Goal: Information Seeking & Learning: Learn about a topic

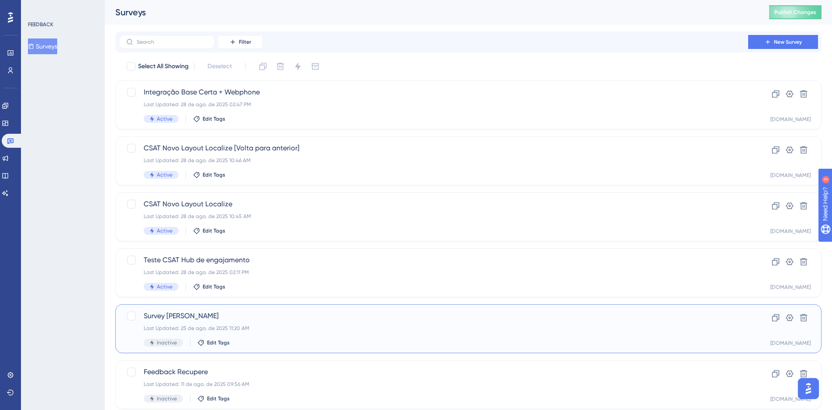
click at [181, 324] on div "Survey [PERSON_NAME] Last Updated: [DATE] 11:20 AM Inactive Edit Tags" at bounding box center [434, 329] width 580 height 36
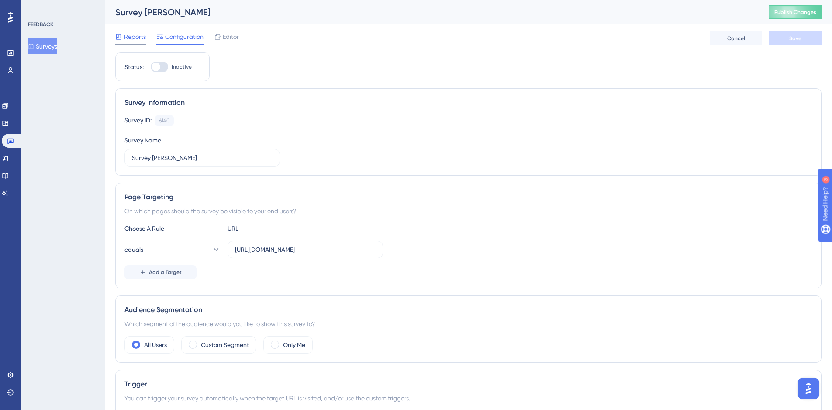
click at [123, 35] on div "Reports" at bounding box center [130, 36] width 31 height 10
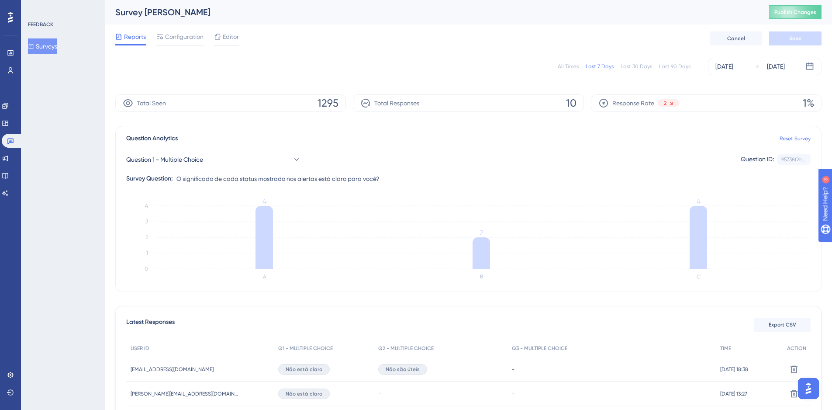
click at [675, 67] on div "Last 90 Days" at bounding box center [674, 66] width 31 height 7
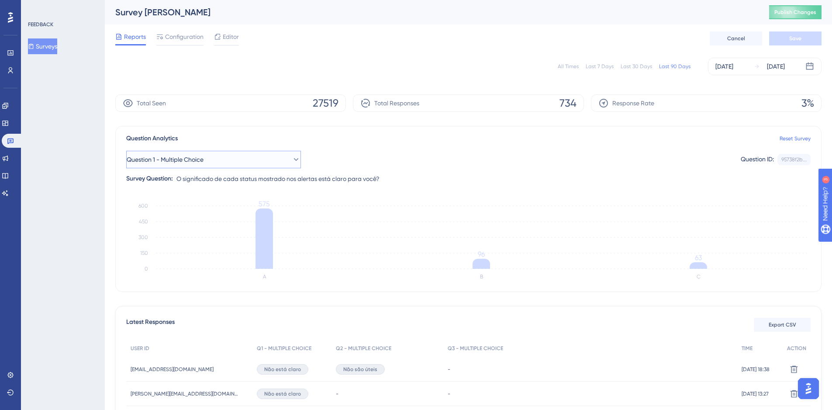
click at [256, 157] on button "Question 1 - Multiple Choice" at bounding box center [213, 159] width 175 height 17
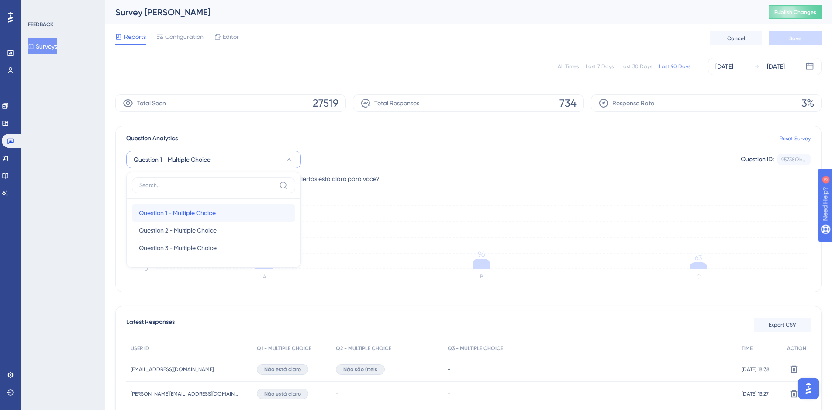
click at [208, 218] on div "Question 1 - Multiple Choice Question 1 - Multiple Choice" at bounding box center [213, 212] width 149 height 17
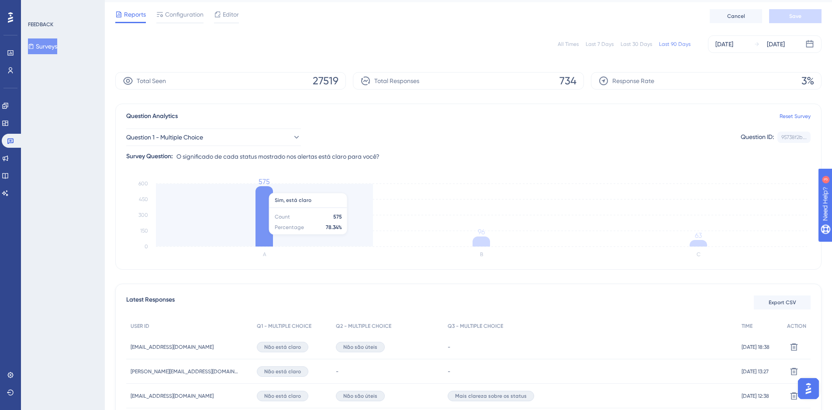
scroll to position [44, 0]
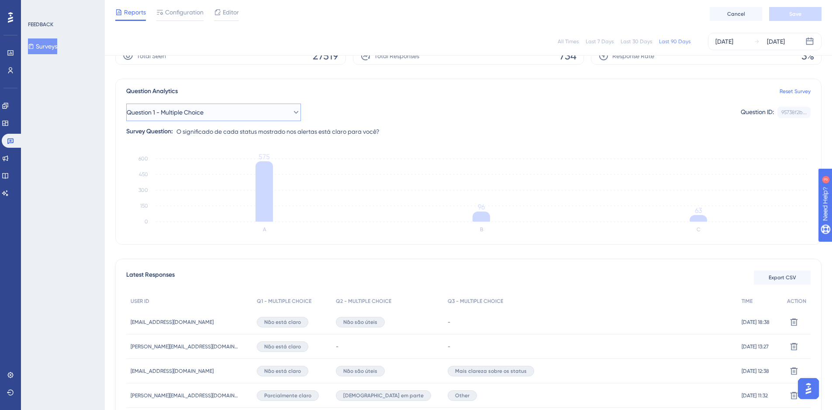
click at [216, 114] on button "Question 1 - Multiple Choice" at bounding box center [213, 112] width 175 height 17
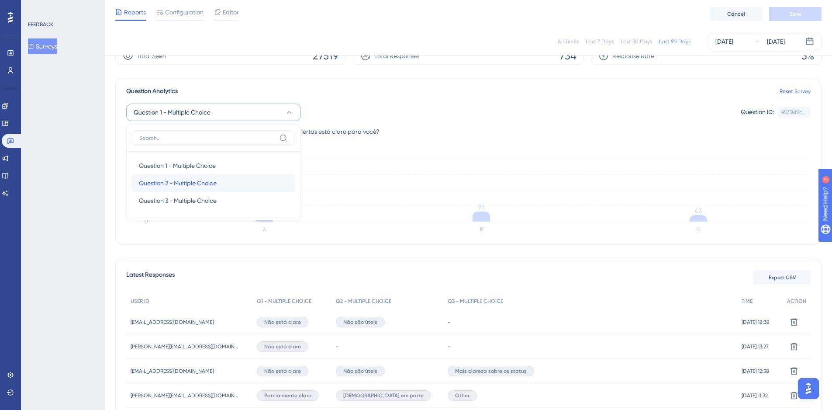
click at [209, 183] on span "Question 2 - Multiple Choice" at bounding box center [178, 183] width 78 height 10
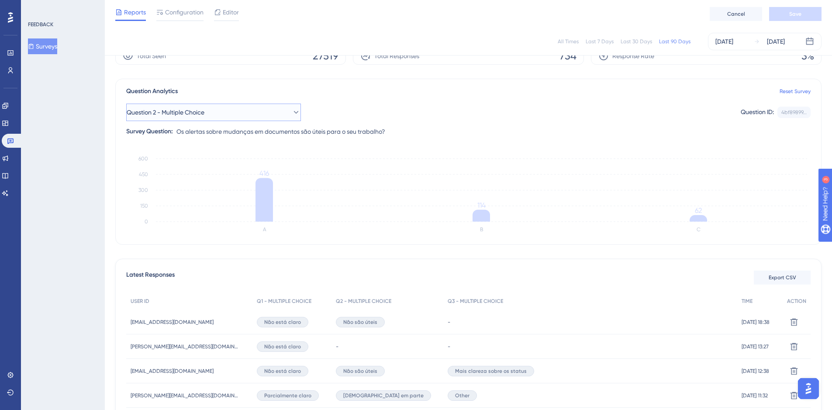
click at [194, 115] on span "Question 2 - Multiple Choice" at bounding box center [166, 112] width 78 height 10
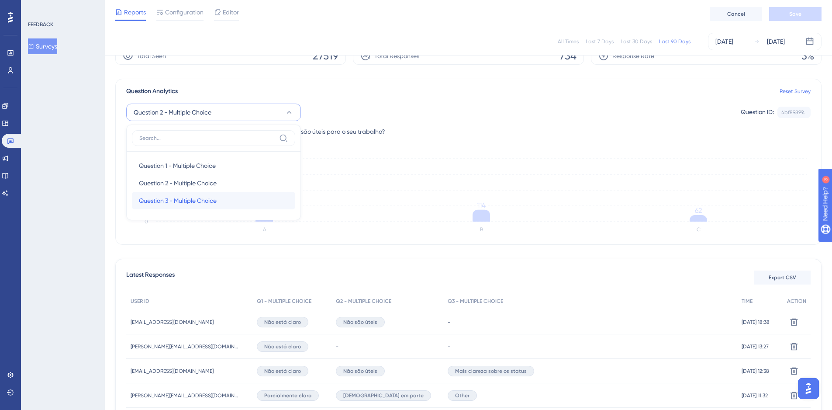
click at [196, 200] on span "Question 3 - Multiple Choice" at bounding box center [178, 200] width 78 height 10
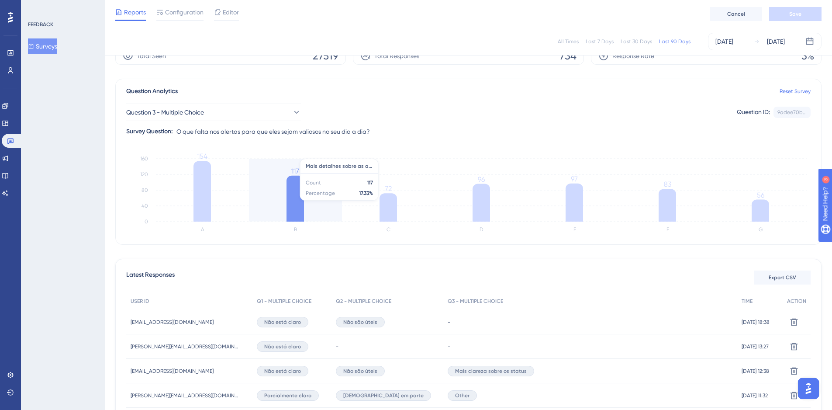
click at [297, 196] on icon at bounding box center [295, 199] width 17 height 46
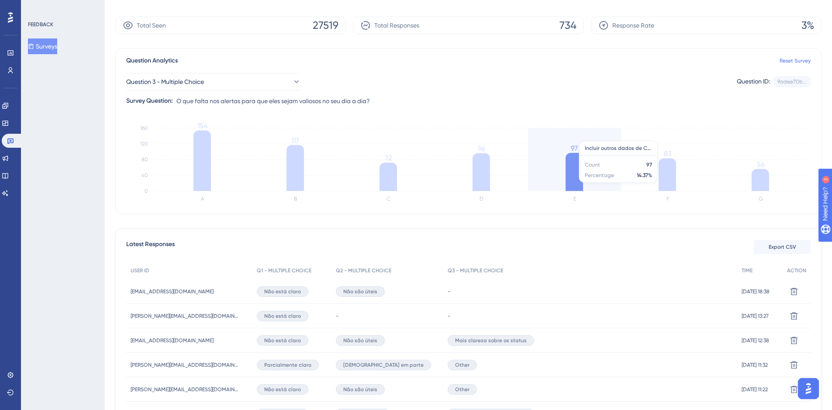
scroll to position [0, 0]
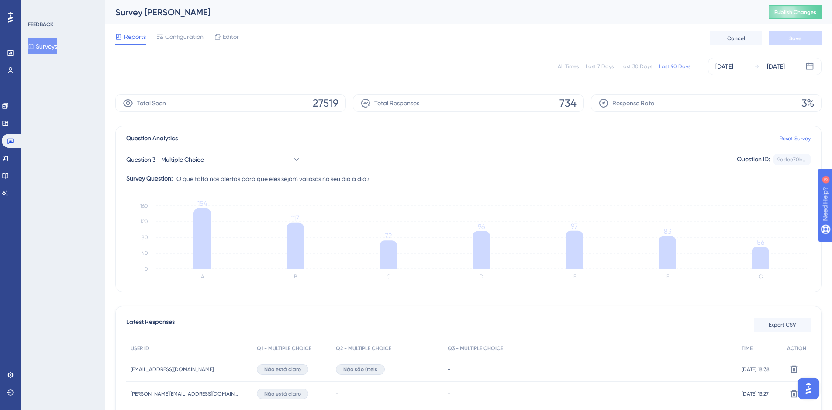
click at [259, 144] on div "Question 3 - Multiple Choice Question ID: 9adee70b... Copy Survey Question: O q…" at bounding box center [468, 164] width 685 height 40
click at [260, 152] on button "Question 3 - Multiple Choice" at bounding box center [213, 159] width 175 height 17
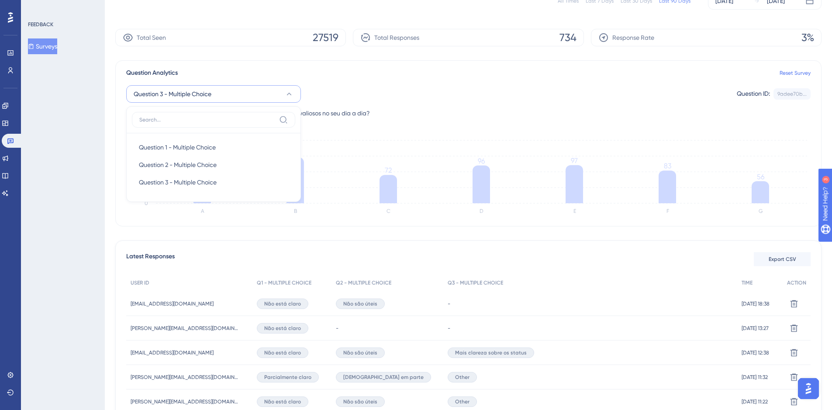
scroll to position [87, 0]
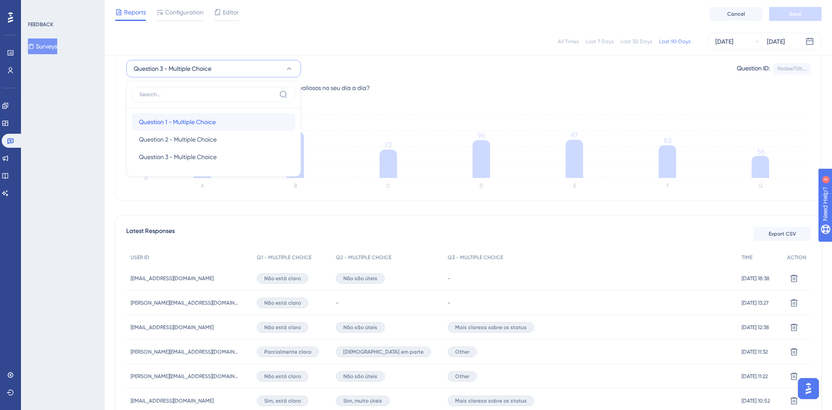
click at [202, 118] on span "Question 1 - Multiple Choice" at bounding box center [177, 122] width 77 height 10
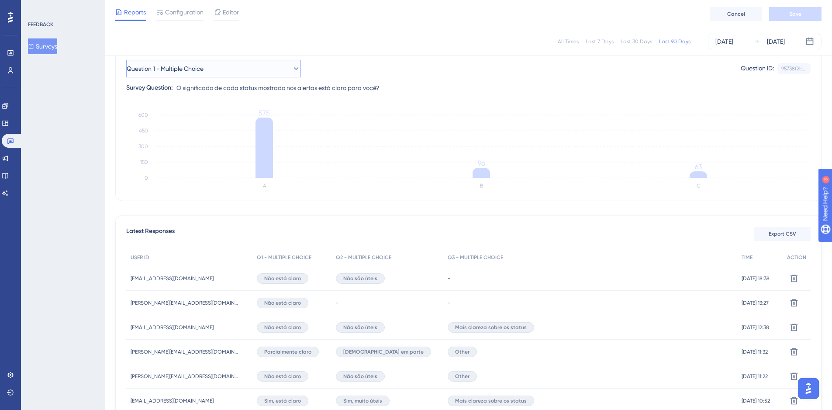
click at [202, 66] on span "Question 1 - Multiple Choice" at bounding box center [165, 68] width 77 height 10
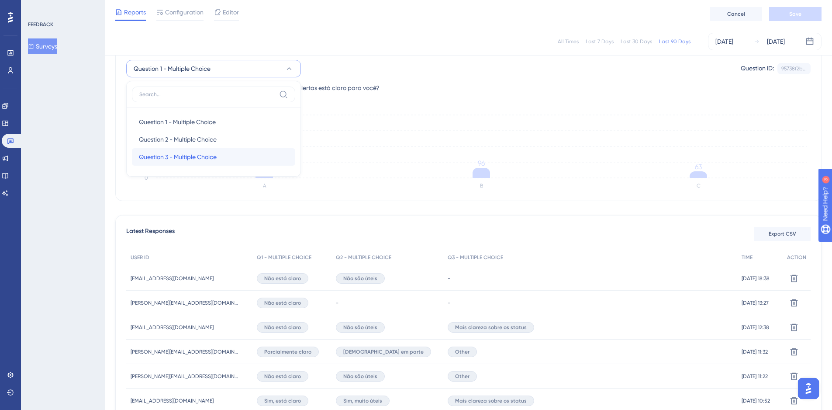
click at [194, 159] on span "Question 3 - Multiple Choice" at bounding box center [178, 157] width 78 height 10
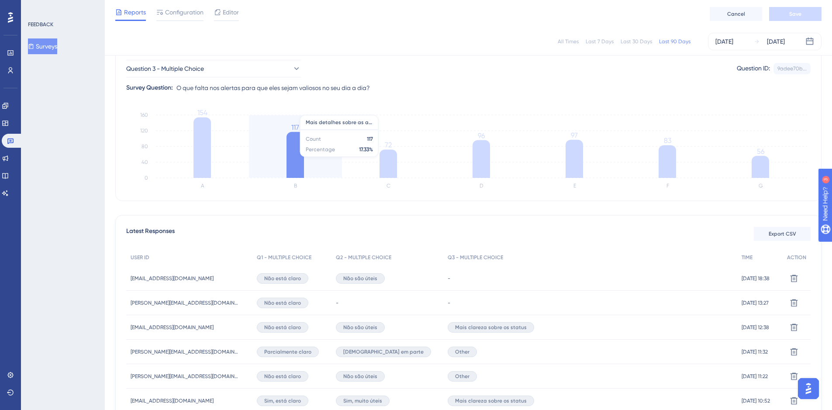
click at [280, 149] on icon "A B C D E F G 0 40 80 120 160 154 117 72 96 97 83 56" at bounding box center [468, 150] width 685 height 87
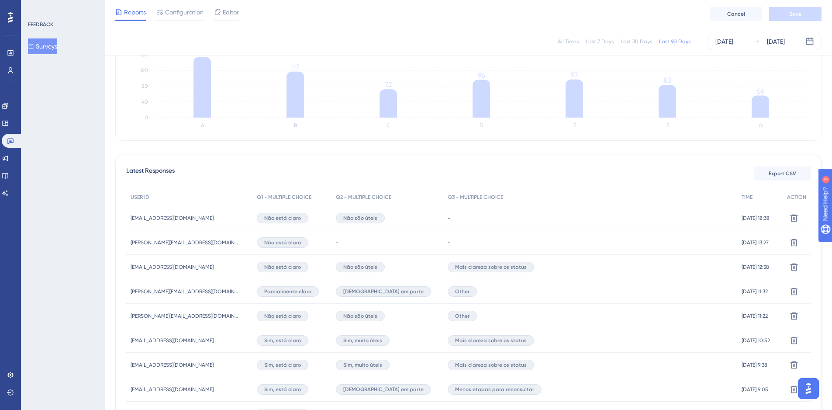
scroll to position [80, 0]
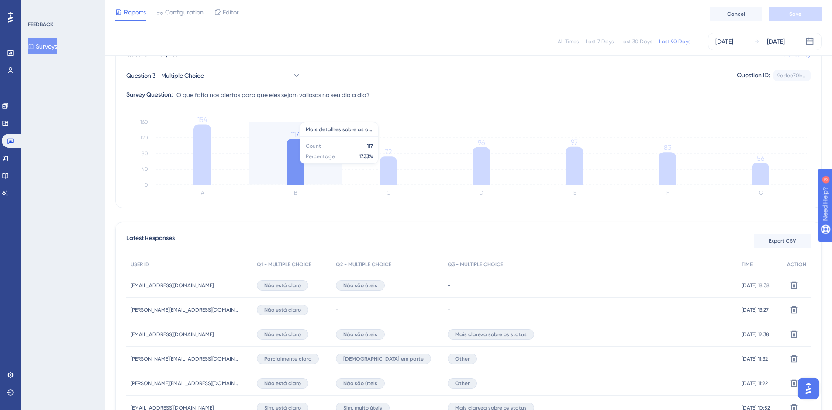
click at [297, 152] on icon at bounding box center [295, 162] width 17 height 46
click at [297, 134] on tspan "117" at bounding box center [295, 134] width 8 height 8
click at [324, 142] on icon "A B C D E F G 0 40 80 120 160 154 117 72 96 97 83 56" at bounding box center [468, 157] width 685 height 87
click at [328, 134] on icon "A B C D E F G 0 40 80 120 160 154 117 72 96 97 83 56" at bounding box center [468, 157] width 685 height 87
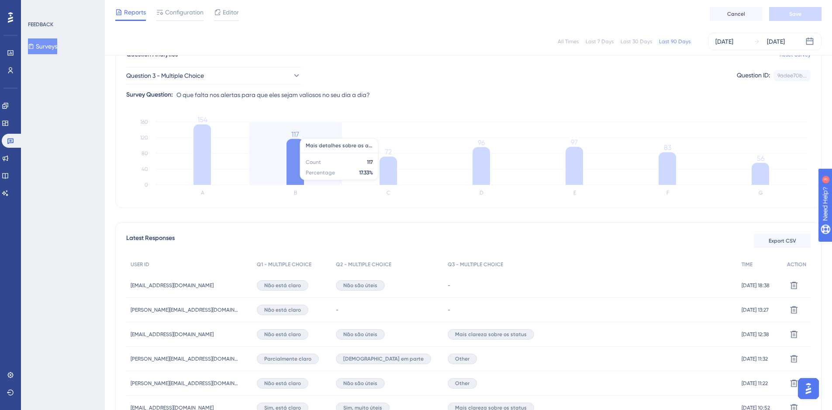
click at [328, 134] on icon "A B C D E F G 0 40 80 120 160 154 117 72 96 97 83 56" at bounding box center [468, 157] width 685 height 87
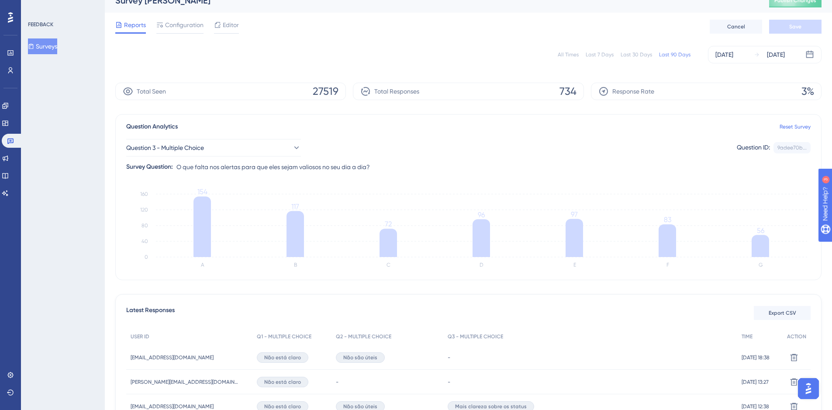
scroll to position [0, 0]
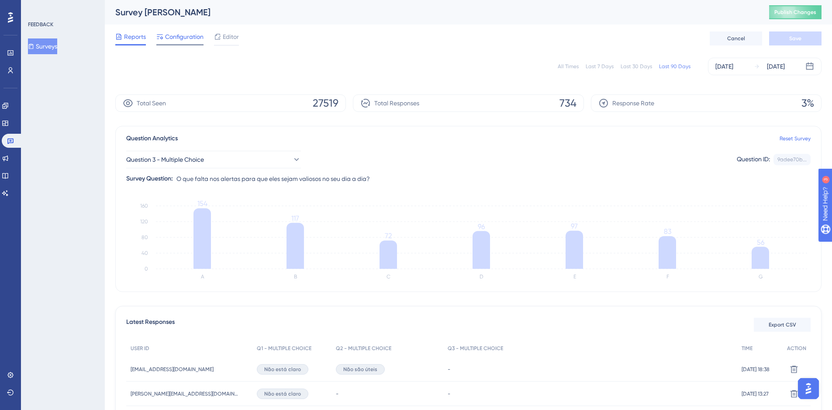
click at [194, 37] on span "Configuration" at bounding box center [184, 36] width 38 height 10
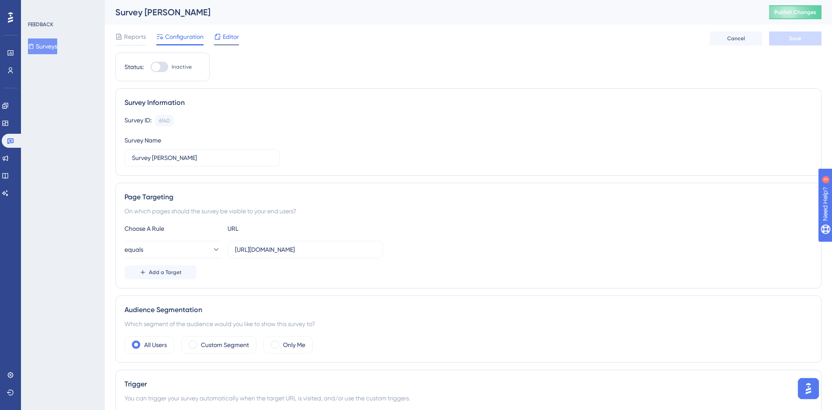
click at [225, 39] on span "Editor" at bounding box center [231, 36] width 16 height 10
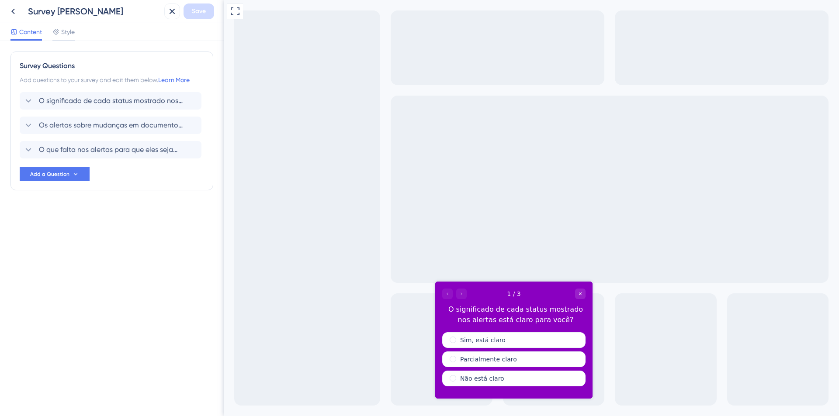
click at [461, 294] on div at bounding box center [454, 294] width 24 height 10
click at [450, 292] on div at bounding box center [454, 294] width 24 height 10
click at [461, 292] on div at bounding box center [454, 294] width 24 height 10
click at [462, 292] on div at bounding box center [454, 294] width 24 height 10
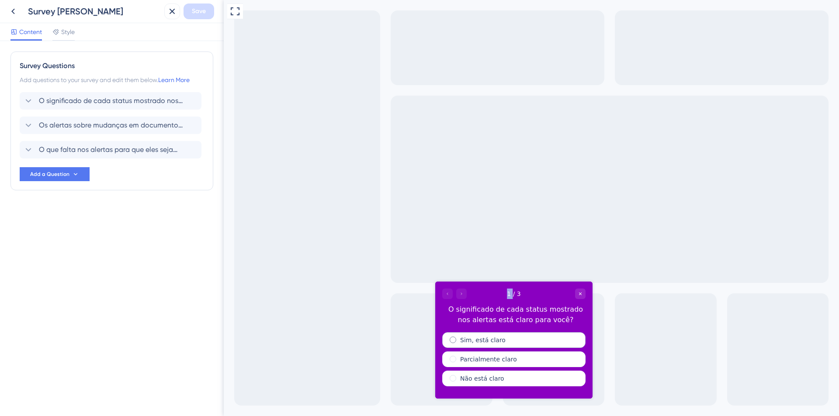
click at [490, 343] on label "Sim, está claro" at bounding box center [482, 340] width 45 height 9
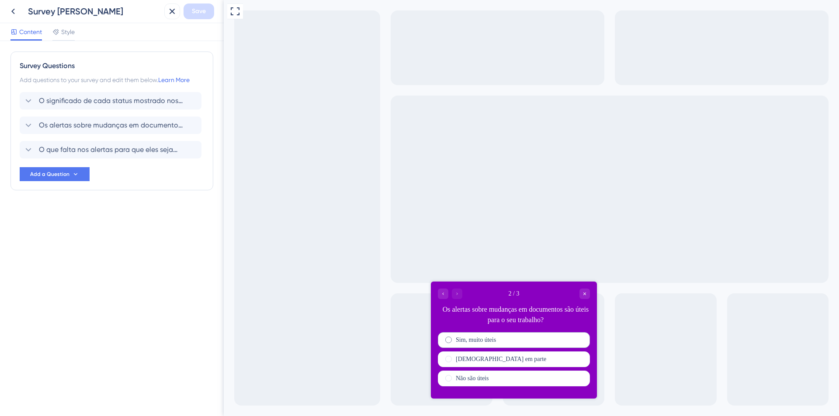
click at [466, 341] on label "Sim, muito úteis" at bounding box center [476, 340] width 40 height 9
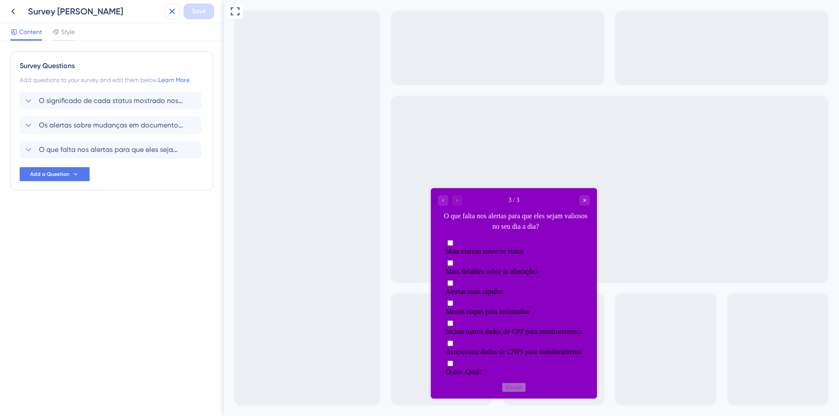
click at [177, 11] on icon at bounding box center [172, 11] width 10 height 10
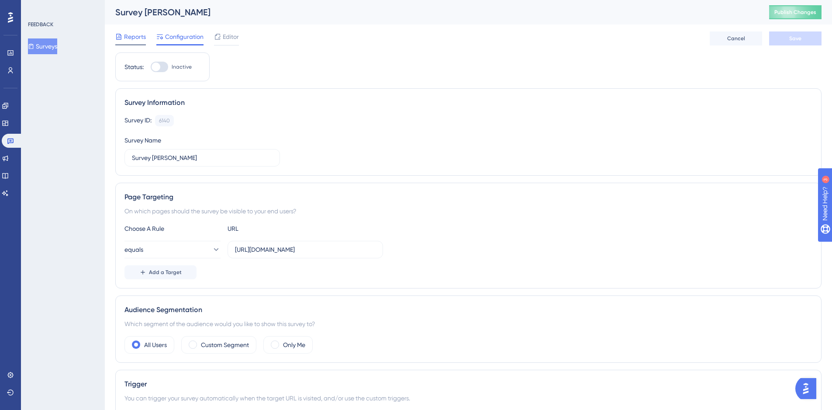
click at [116, 42] on div "Reports" at bounding box center [130, 38] width 31 height 14
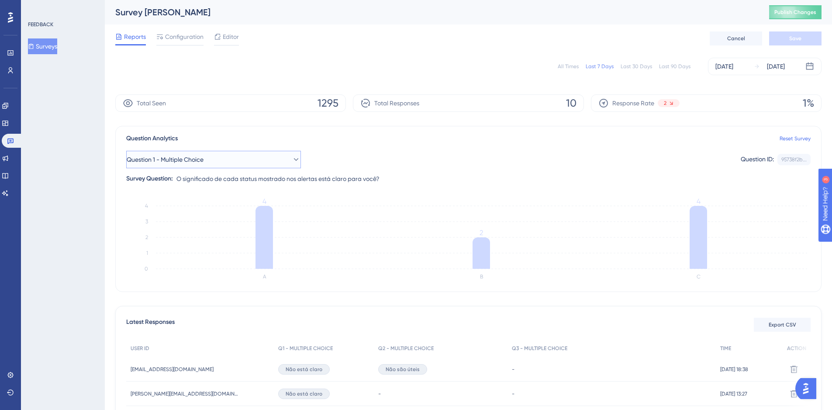
click at [228, 159] on button "Question 1 - Multiple Choice" at bounding box center [213, 159] width 175 height 17
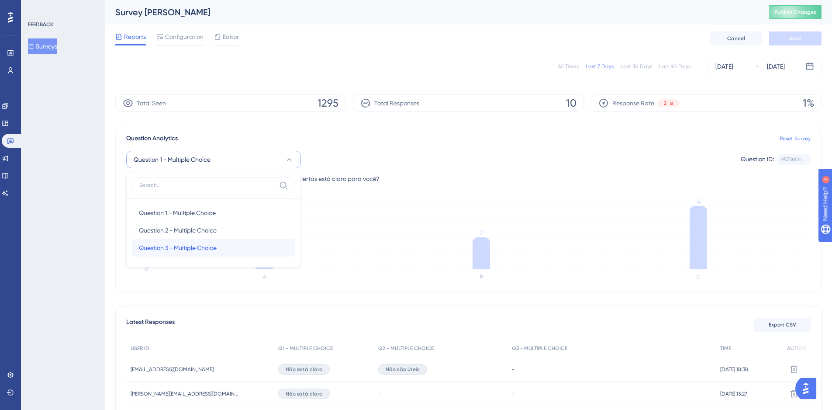
click at [194, 250] on span "Question 3 - Multiple Choice" at bounding box center [178, 247] width 78 height 10
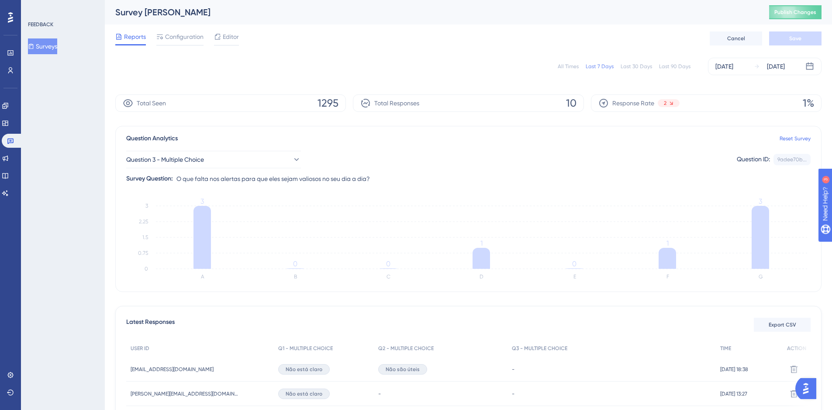
click at [671, 70] on div "All Times Last 7 Days Last 30 Days Last 90 Days [DATE] [DATE]" at bounding box center [468, 66] width 707 height 17
click at [670, 67] on div "Last 90 Days" at bounding box center [674, 66] width 31 height 7
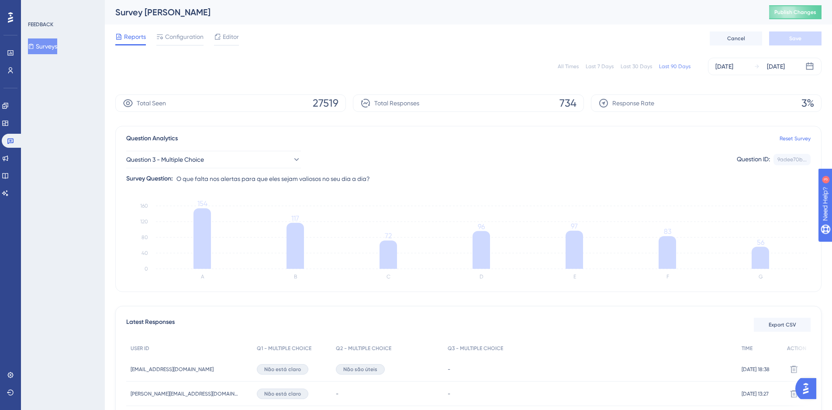
click at [45, 46] on button "Surveys" at bounding box center [42, 46] width 29 height 16
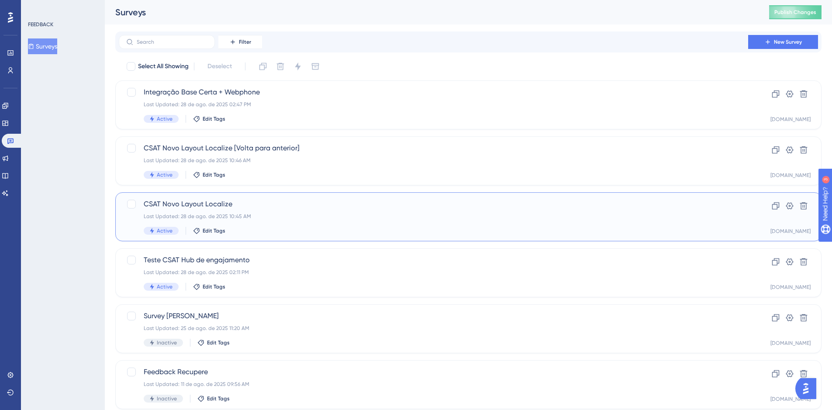
click at [280, 212] on div "CSAT Novo Layout Localize Last Updated: [DATE] 10:45 AM Active Edit Tags" at bounding box center [434, 217] width 580 height 36
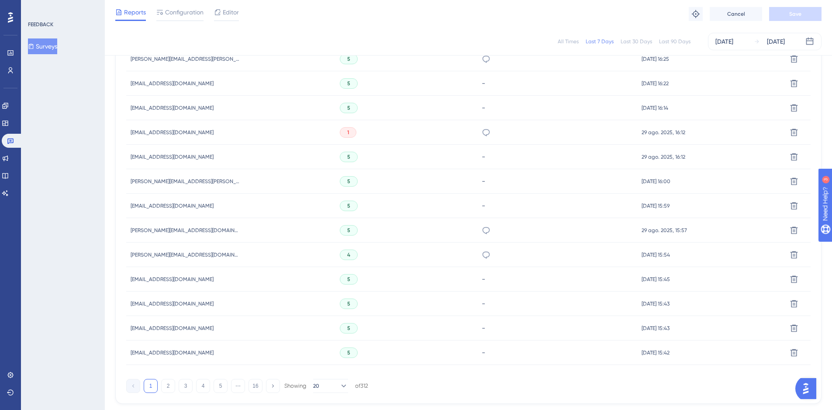
scroll to position [517, 0]
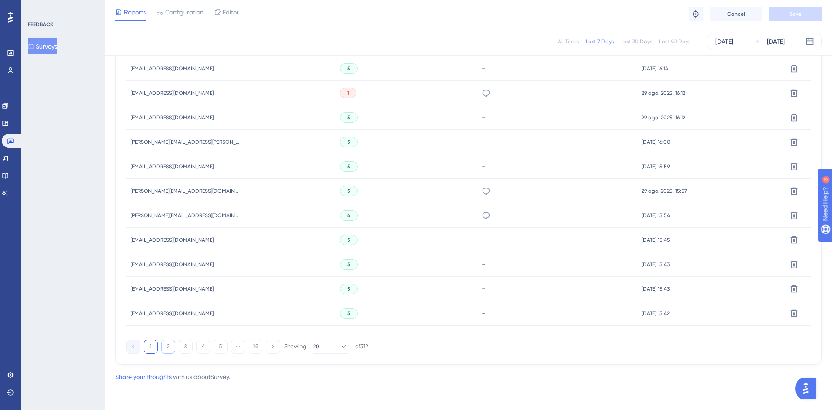
click at [167, 347] on button "2" at bounding box center [168, 346] width 14 height 14
click at [182, 345] on button "3" at bounding box center [186, 346] width 14 height 14
click at [203, 344] on button "4" at bounding box center [203, 346] width 14 height 14
click at [221, 350] on button "5" at bounding box center [221, 346] width 14 height 14
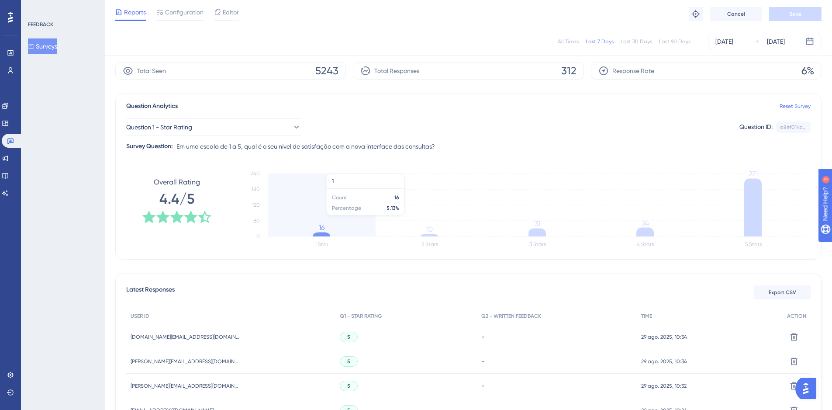
scroll to position [0, 0]
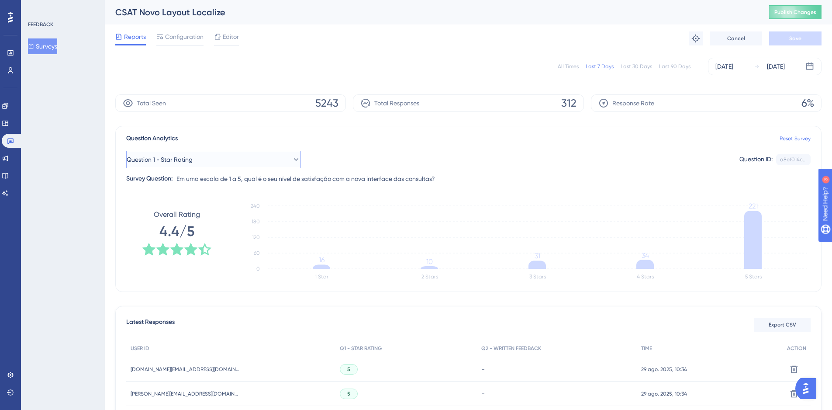
click at [193, 159] on span "Question 1 - Star Rating" at bounding box center [160, 159] width 66 height 10
click at [181, 228] on span "Question 2 - Written Feedback" at bounding box center [181, 230] width 85 height 10
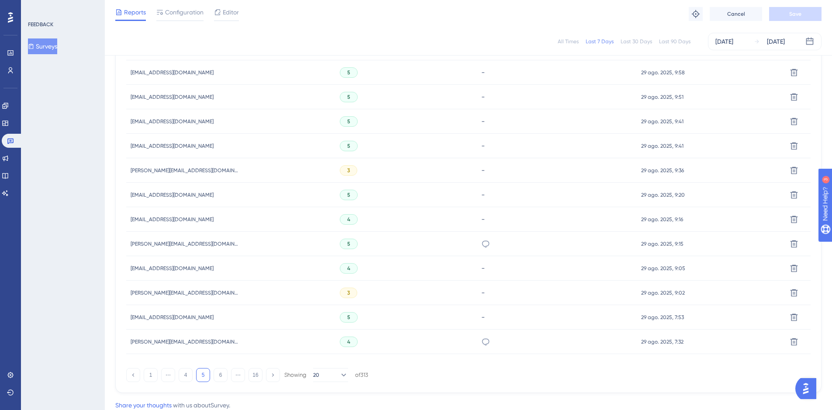
scroll to position [517, 0]
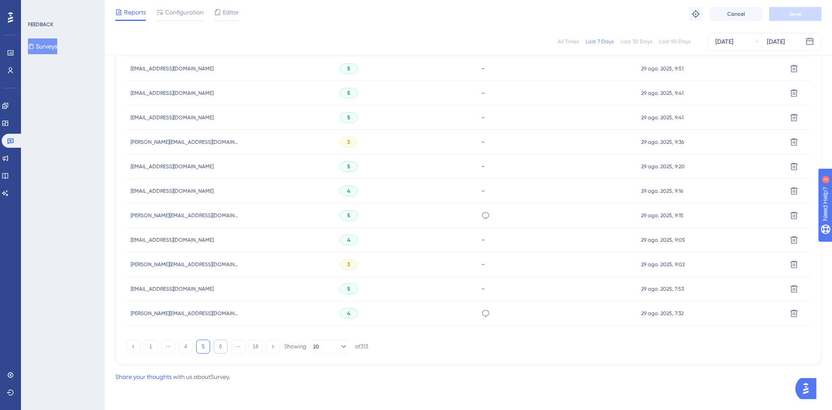
click at [217, 347] on button "6" at bounding box center [221, 346] width 14 height 14
click at [225, 349] on button "7" at bounding box center [221, 346] width 14 height 14
click at [222, 350] on button "8" at bounding box center [221, 346] width 14 height 14
click at [223, 344] on button "9" at bounding box center [221, 346] width 14 height 14
click at [224, 346] on button "10" at bounding box center [221, 346] width 14 height 14
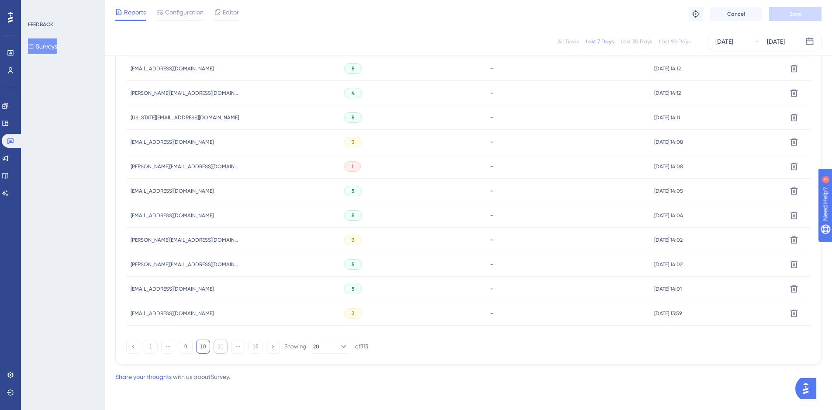
click at [217, 348] on button "11" at bounding box center [221, 346] width 14 height 14
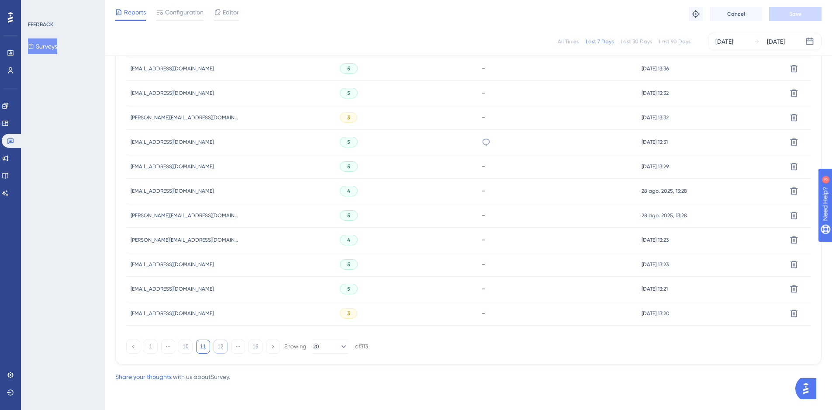
click at [219, 348] on button "12" at bounding box center [221, 346] width 14 height 14
click at [219, 347] on button "13" at bounding box center [221, 346] width 14 height 14
click at [221, 350] on button "14" at bounding box center [221, 346] width 14 height 14
click at [237, 352] on button "15" at bounding box center [238, 346] width 14 height 14
click at [256, 347] on button "16" at bounding box center [256, 346] width 14 height 14
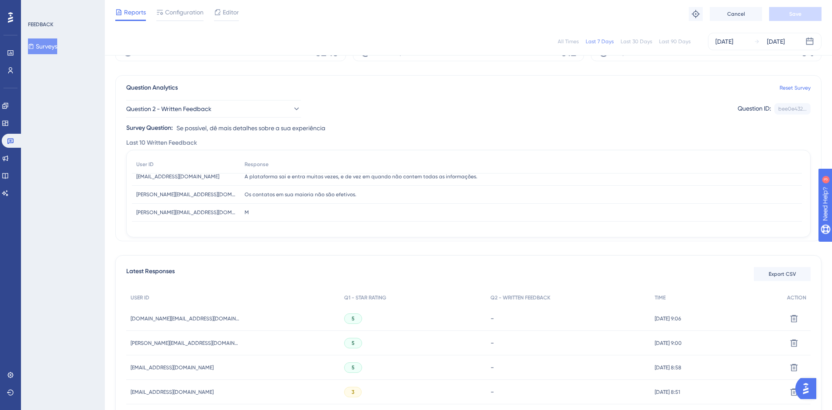
scroll to position [0, 0]
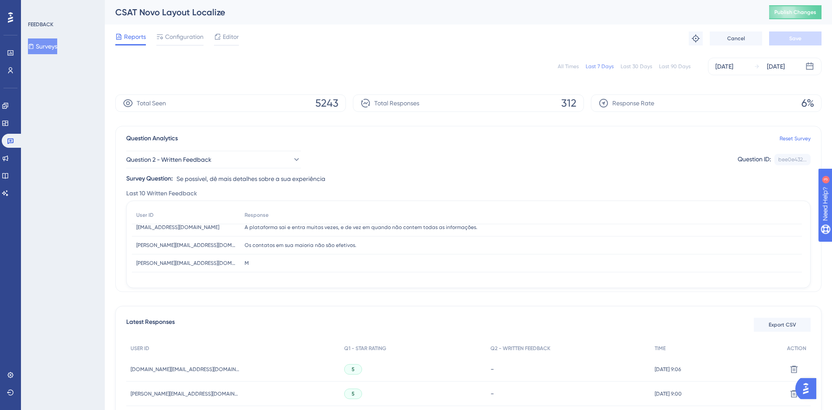
click at [43, 37] on div "FEEDBACK Surveys" at bounding box center [63, 37] width 71 height 33
click at [43, 43] on button "Surveys" at bounding box center [42, 46] width 29 height 16
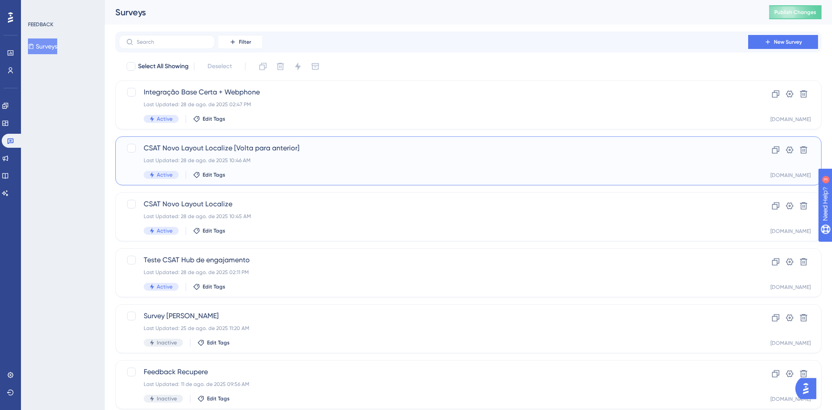
click at [248, 168] on div "CSAT Novo Layout Localize [Volta para anterior] Last Updated: [DATE] 10:46 AM A…" at bounding box center [434, 161] width 580 height 36
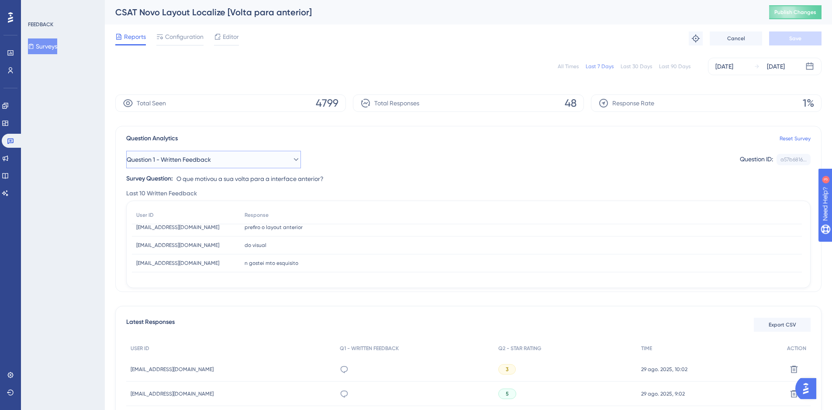
click at [192, 157] on span "Question 1 - Written Feedback" at bounding box center [169, 159] width 84 height 10
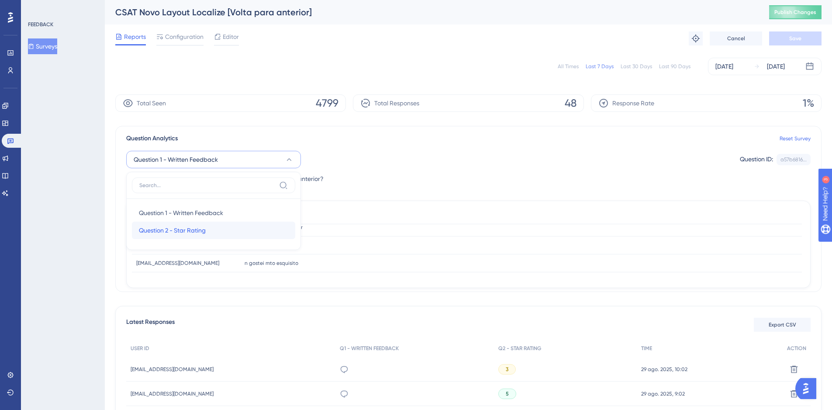
click at [196, 226] on span "Question 2 - Star Rating" at bounding box center [172, 230] width 67 height 10
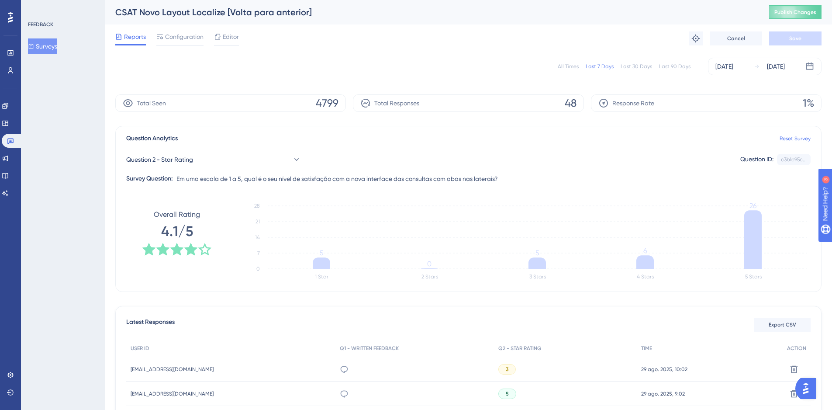
click at [39, 46] on button "Surveys" at bounding box center [42, 46] width 29 height 16
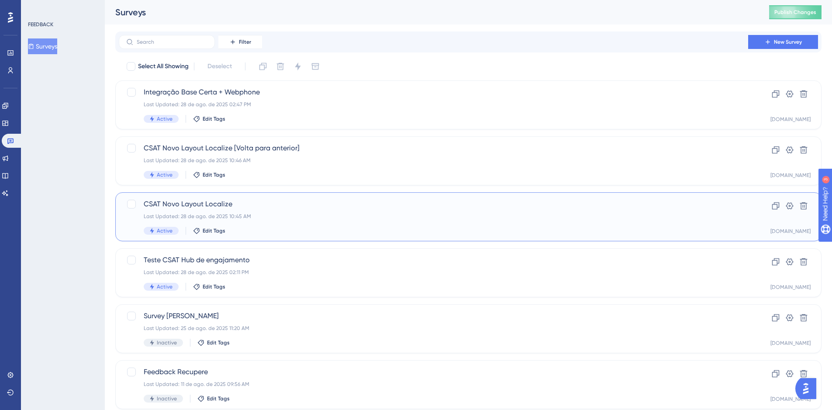
click at [295, 213] on div "Last Updated: 28 de ago. de 2025 10:45 AM" at bounding box center [434, 216] width 580 height 7
